Goal: Find specific page/section: Find specific page/section

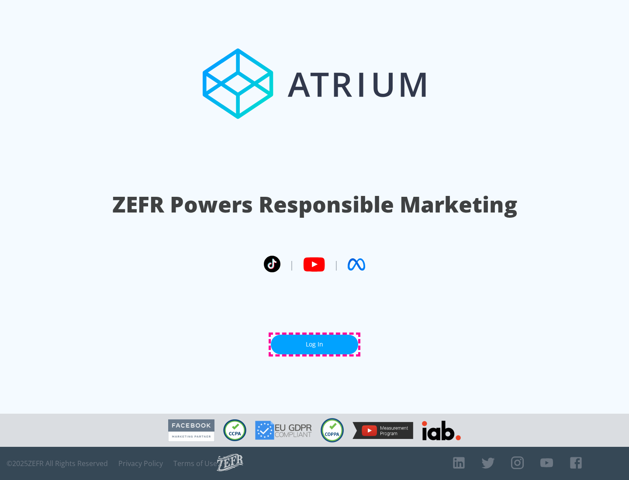
click at [314, 345] on link "Log In" at bounding box center [314, 345] width 87 height 20
